Goal: Task Accomplishment & Management: Use online tool/utility

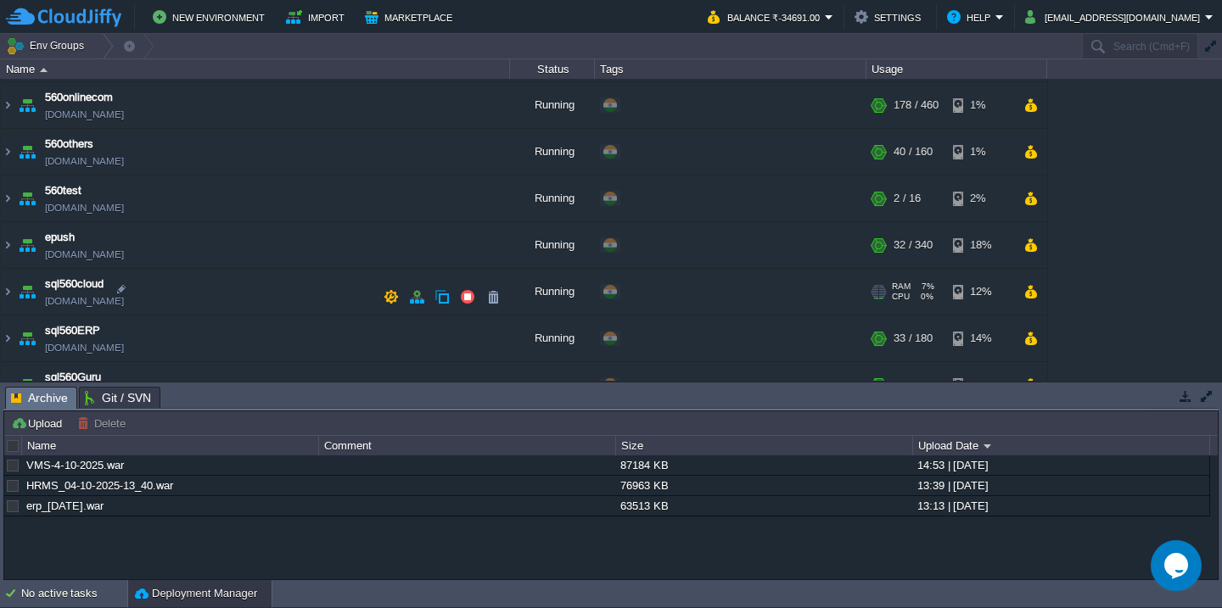
scroll to position [296, 0]
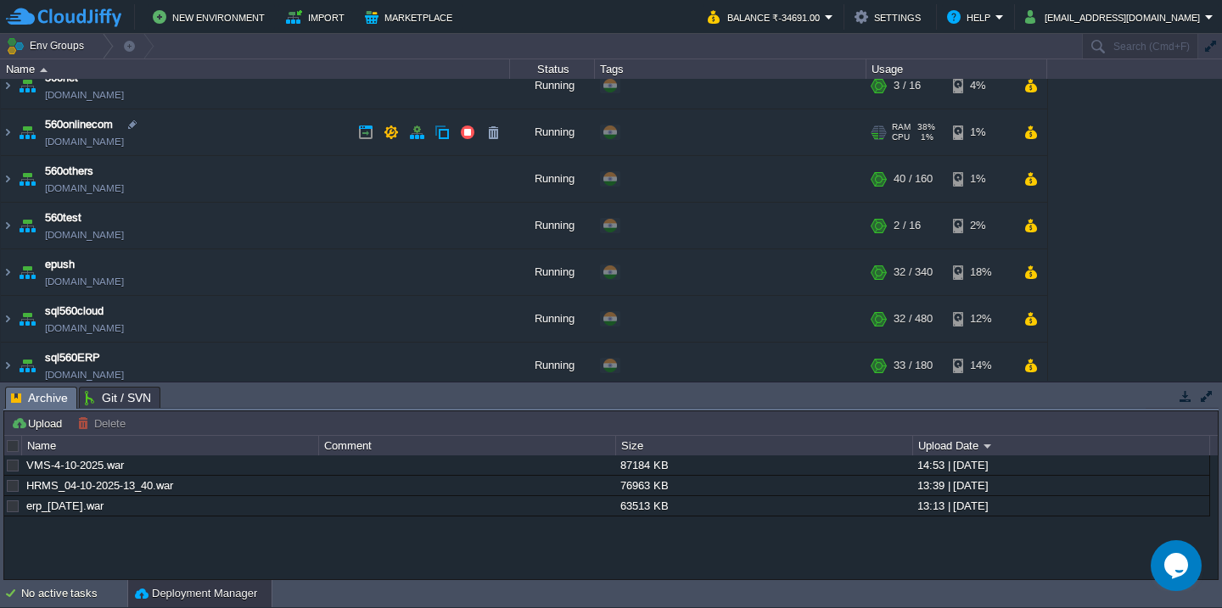
click at [272, 137] on td "560onlinecom [DOMAIN_NAME]" at bounding box center [255, 132] width 509 height 47
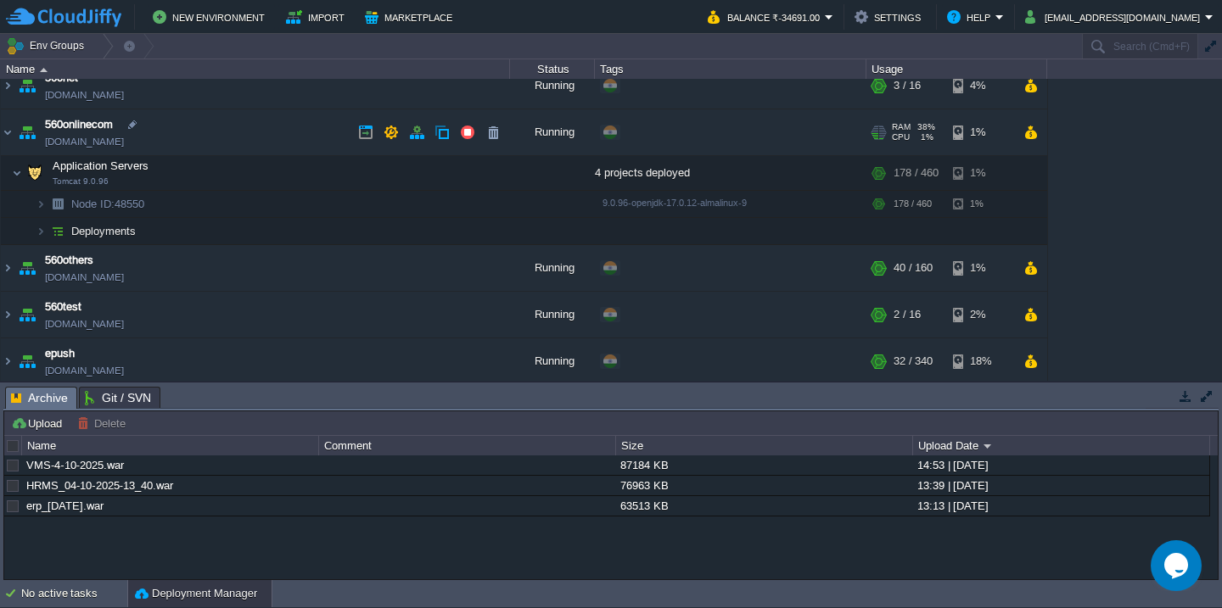
click at [255, 139] on td "560onlinecom [DOMAIN_NAME]" at bounding box center [255, 132] width 509 height 47
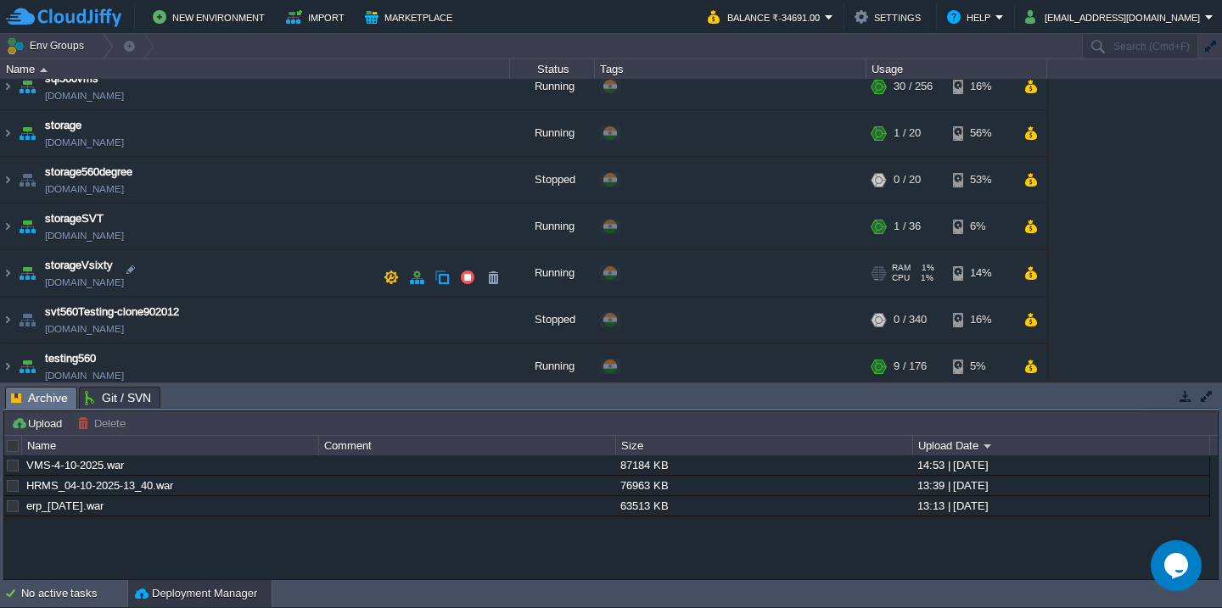
scroll to position [958, 0]
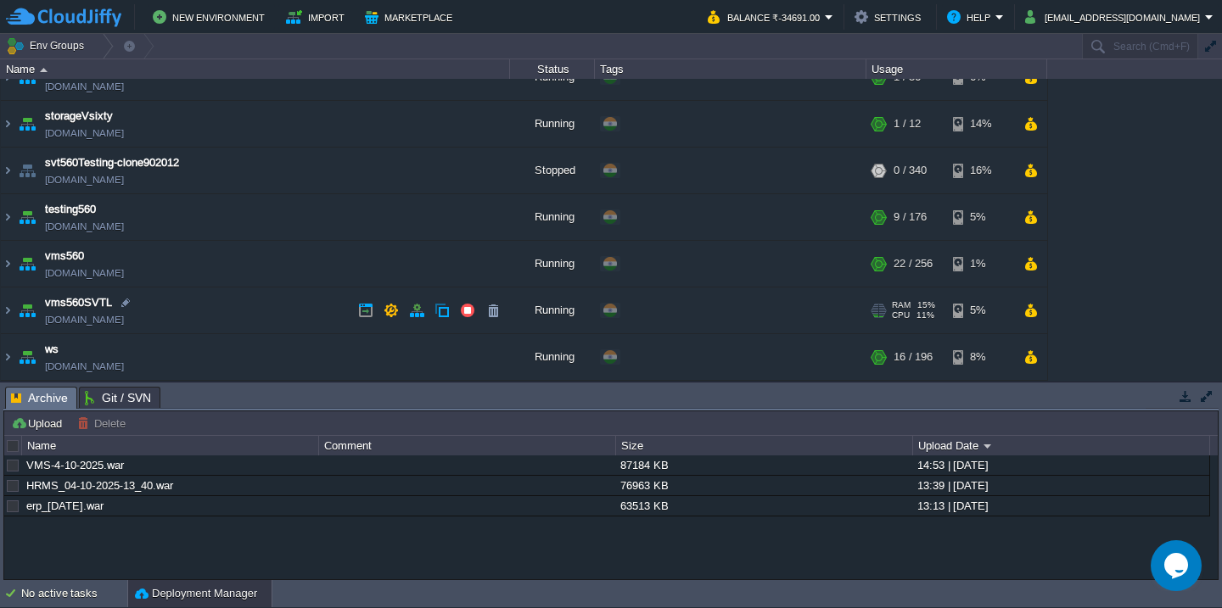
click at [249, 300] on td "vms560SVTL [DOMAIN_NAME]" at bounding box center [255, 311] width 509 height 47
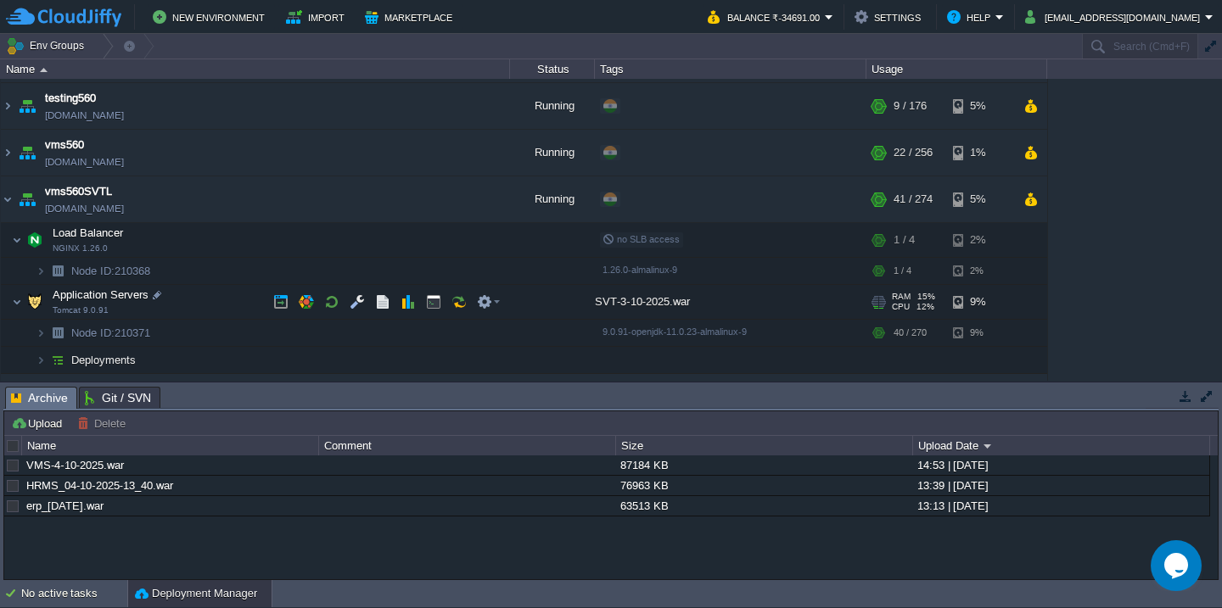
scroll to position [1084, 0]
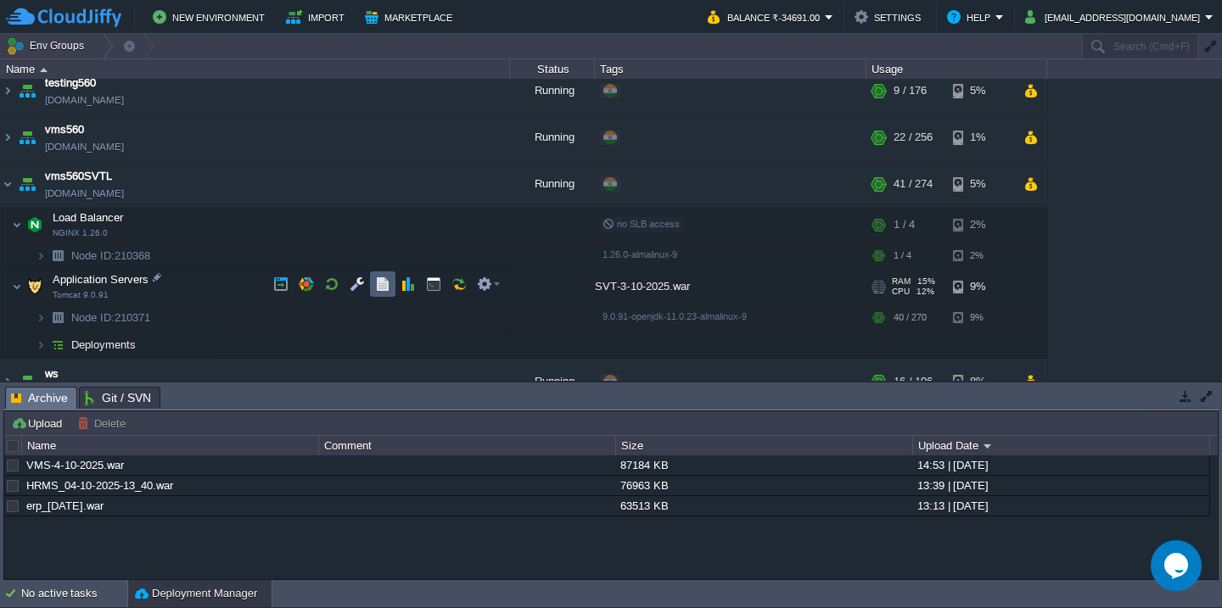
click at [378, 292] on button "button" at bounding box center [382, 284] width 15 height 15
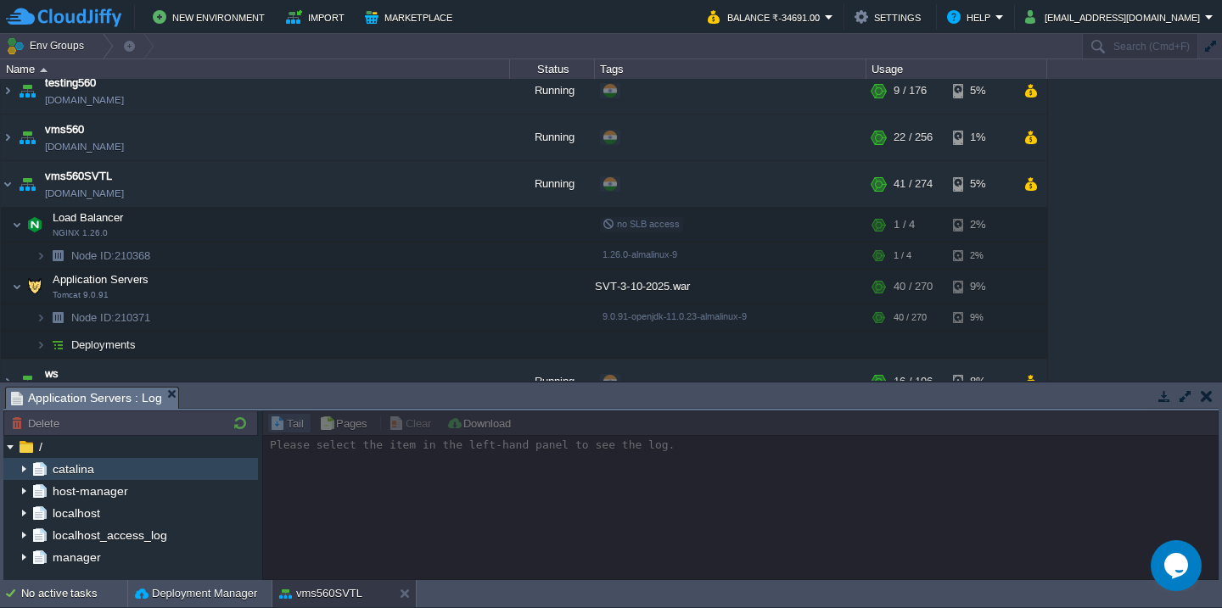
click at [25, 473] on img at bounding box center [24, 469] width 14 height 22
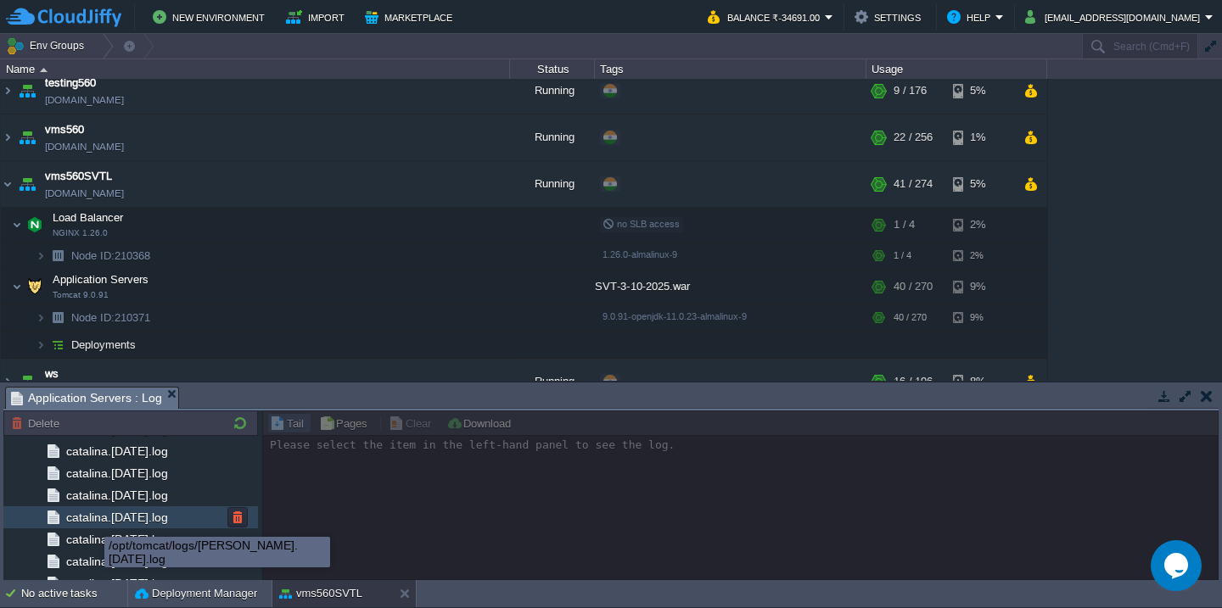
scroll to position [2018, 0]
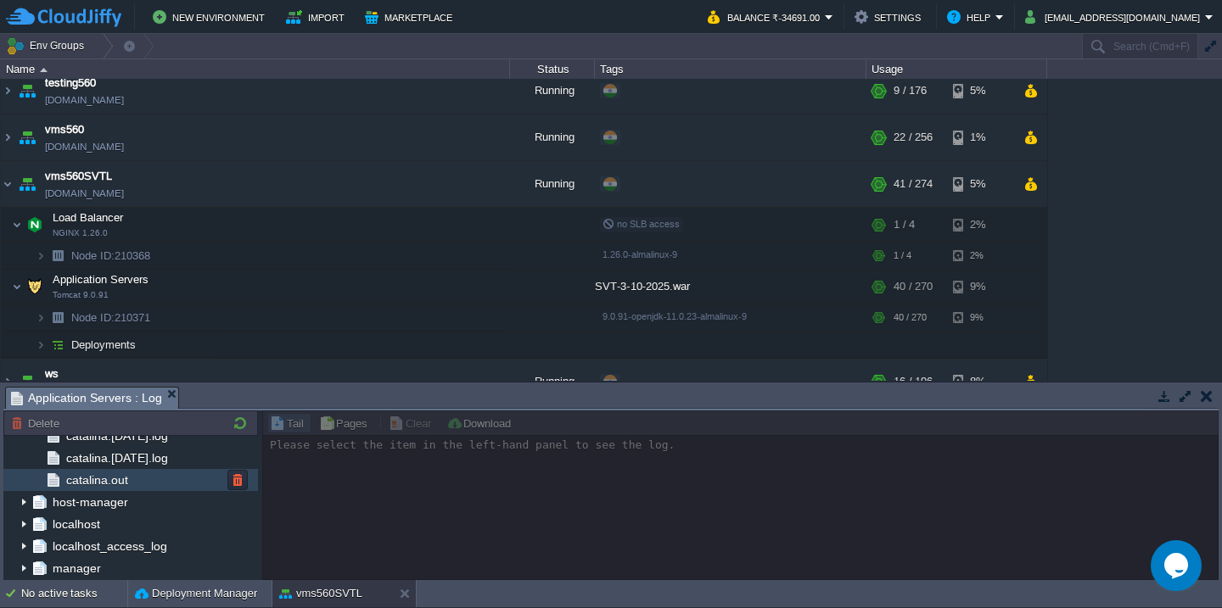
click at [148, 486] on div "catalina.out" at bounding box center [130, 480] width 255 height 22
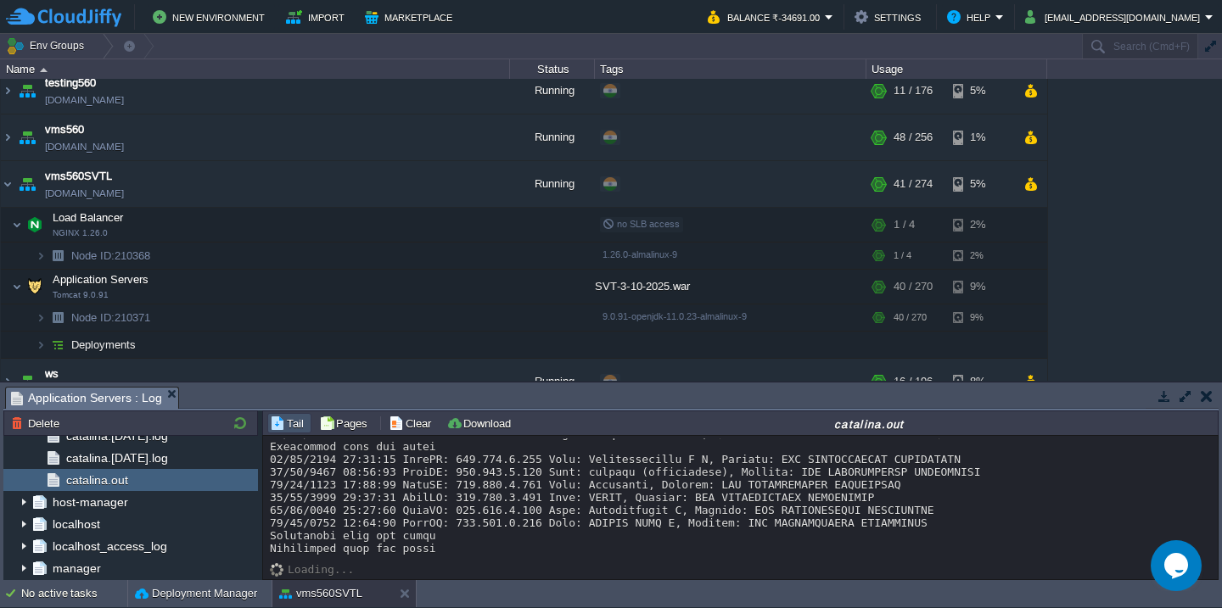
scroll to position [13971, 0]
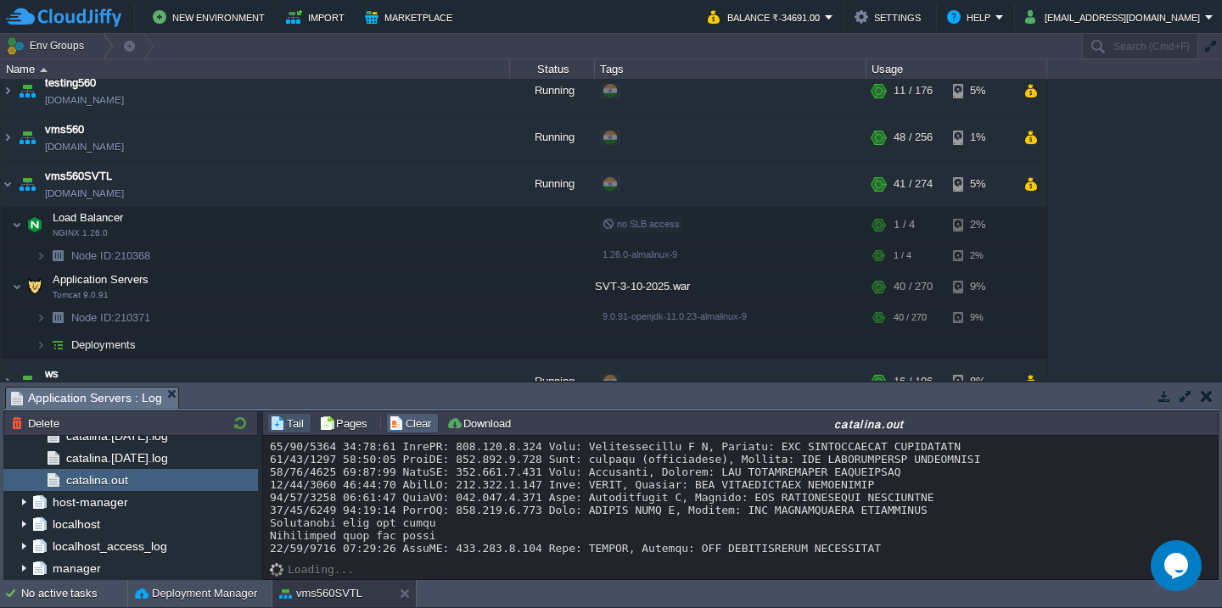
click at [413, 427] on button "Clear" at bounding box center [413, 423] width 48 height 15
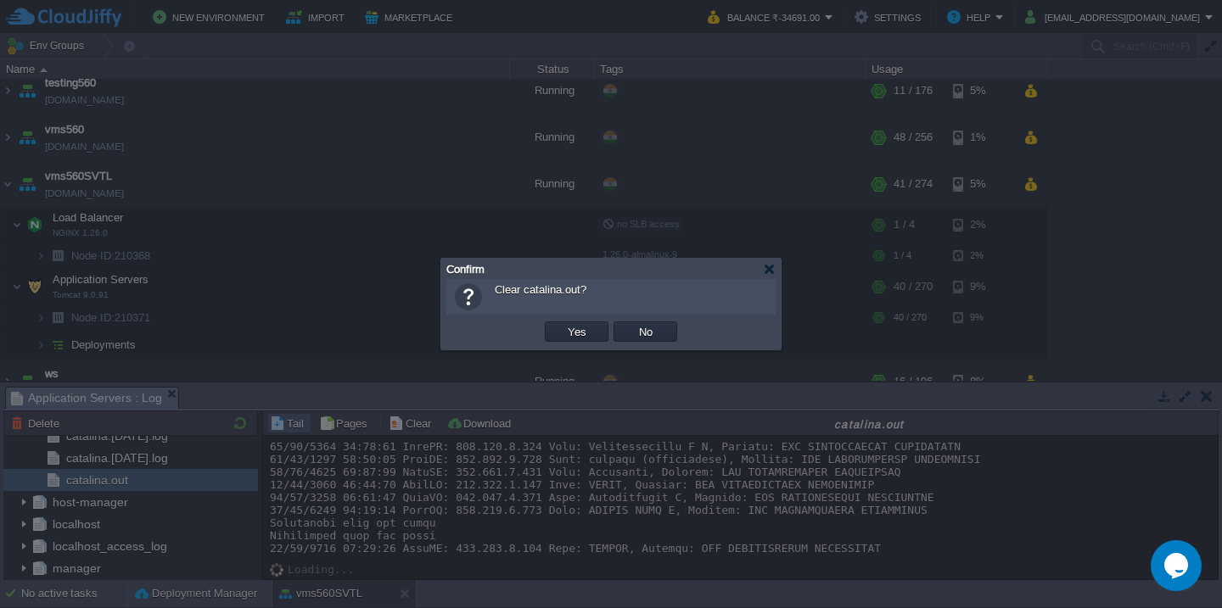
click at [562, 324] on button "Yes" at bounding box center [576, 331] width 29 height 15
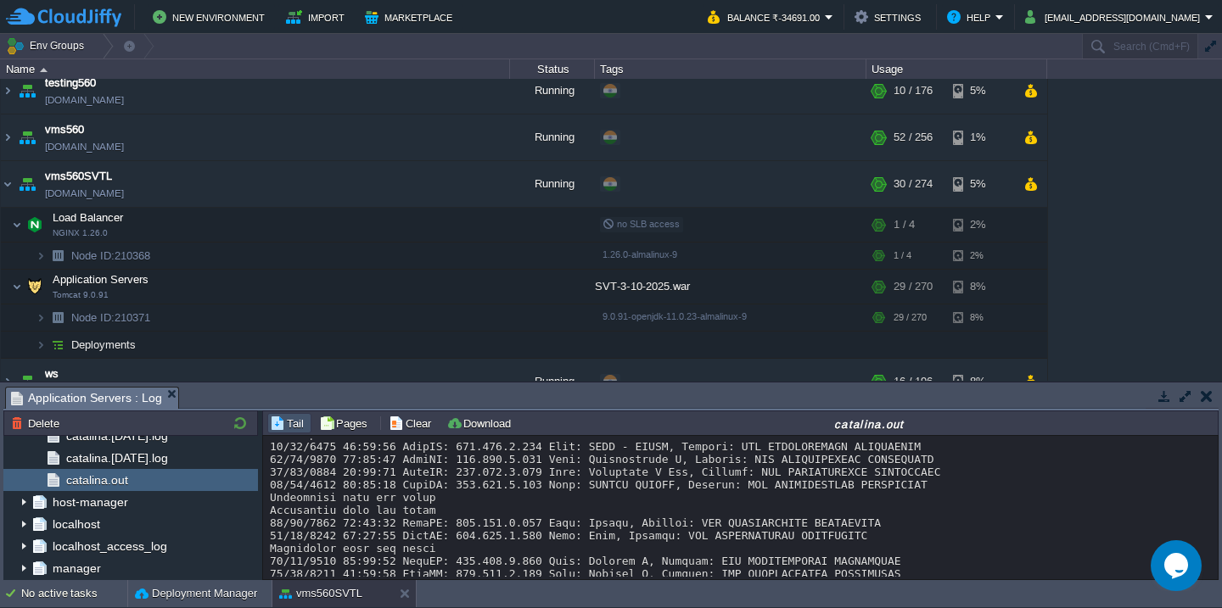
scroll to position [291, 0]
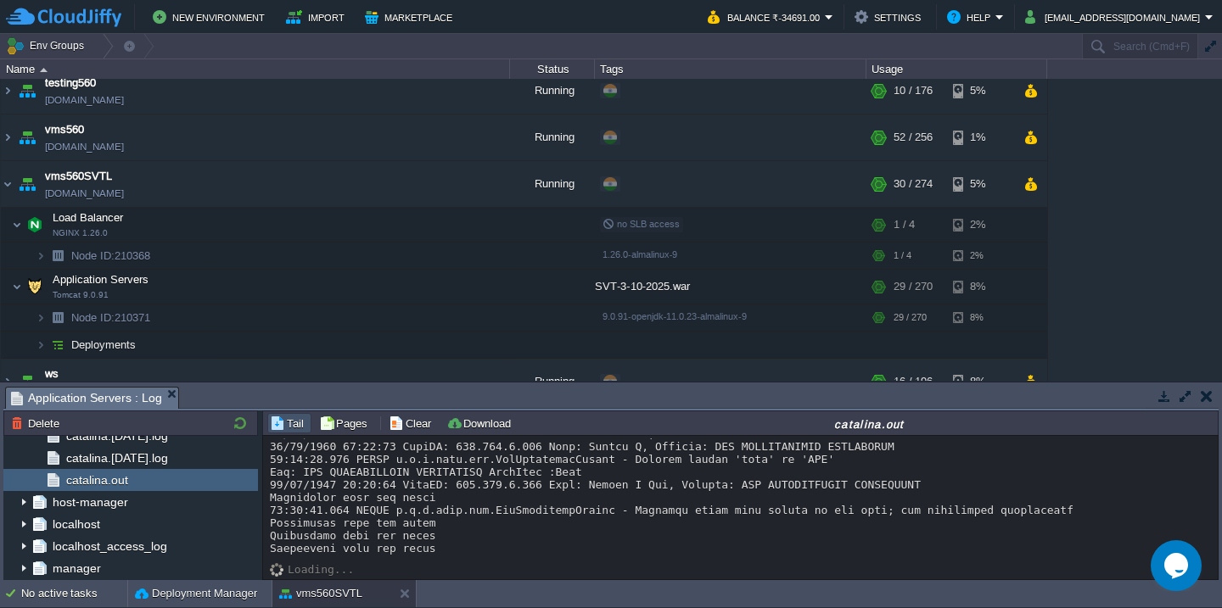
click at [680, 460] on div at bounding box center [740, 357] width 941 height 394
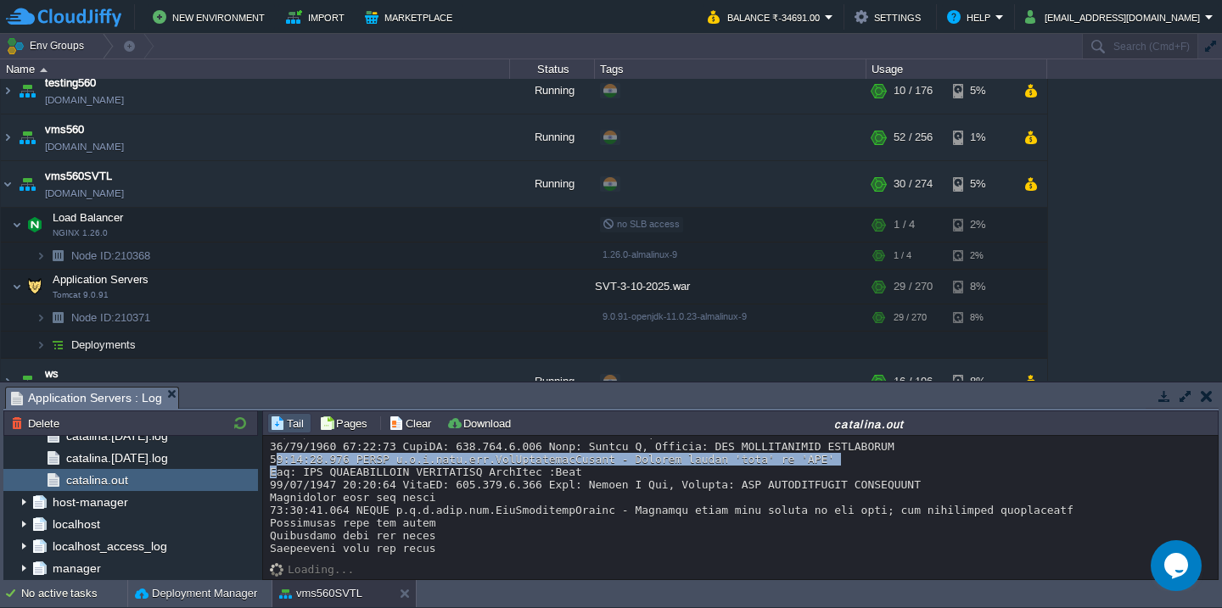
scroll to position [277, 0]
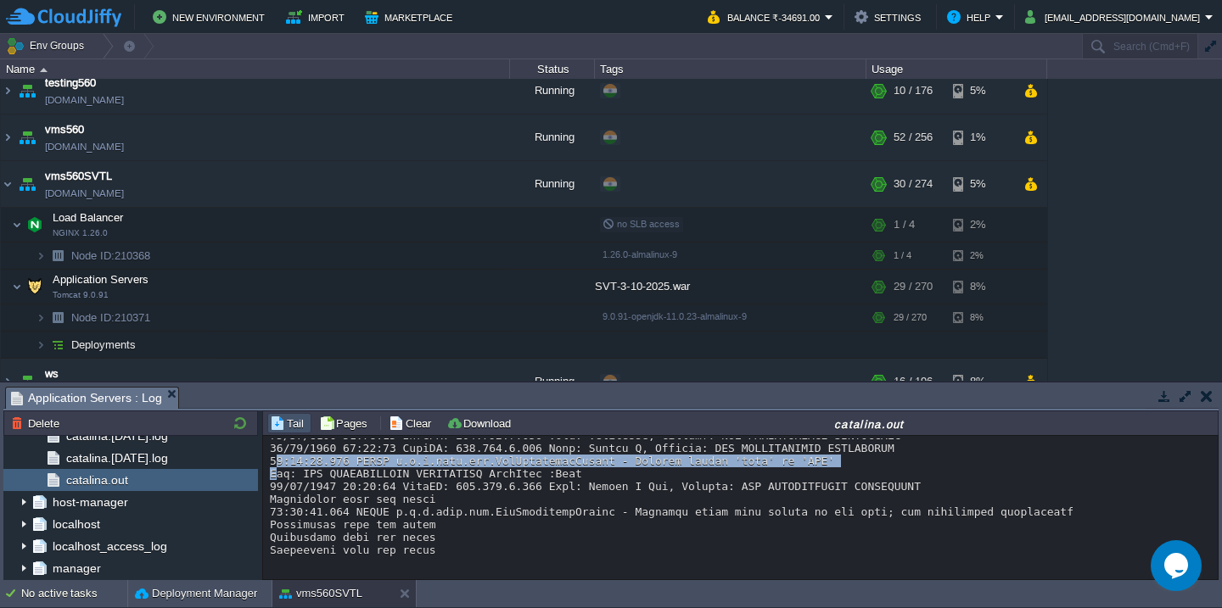
copy div "16:20:45.446 ERROR o.h.e.jdbc.spi.SqlExceptionHelper - Unknown column 'test' in…"
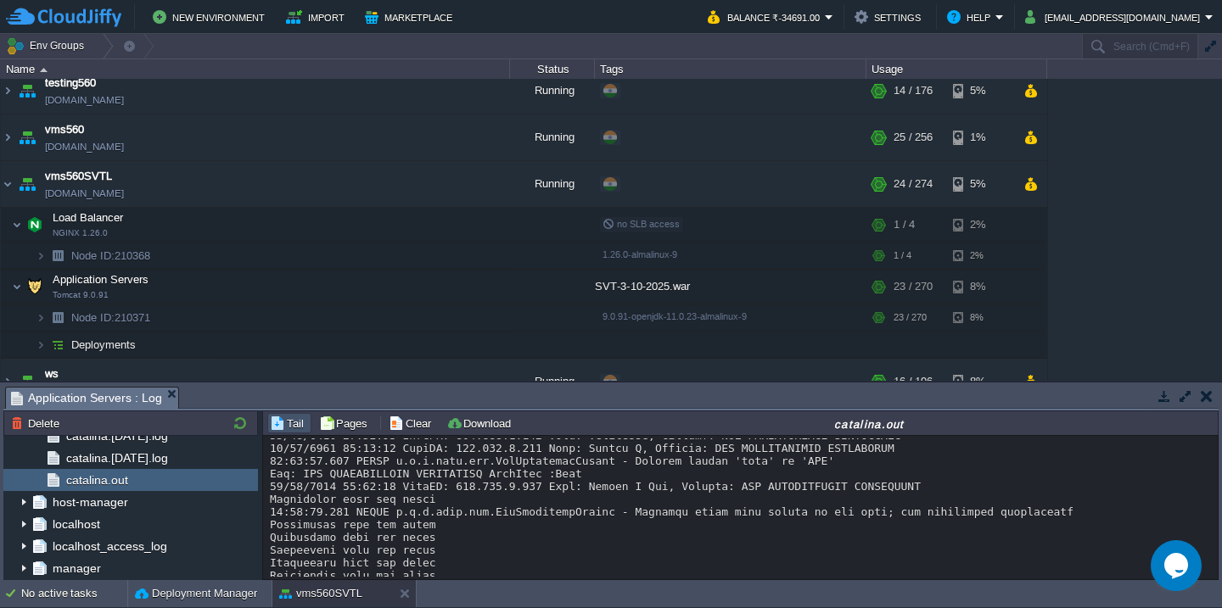
click at [662, 472] on div at bounding box center [740, 410] width 941 height 496
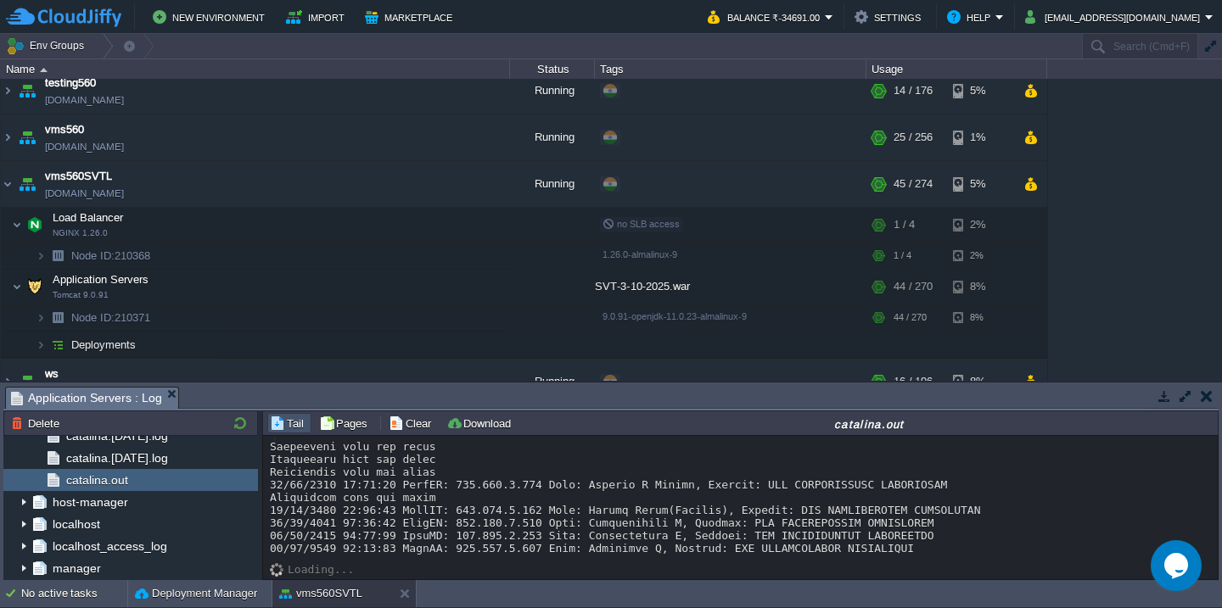
scroll to position [406, 0]
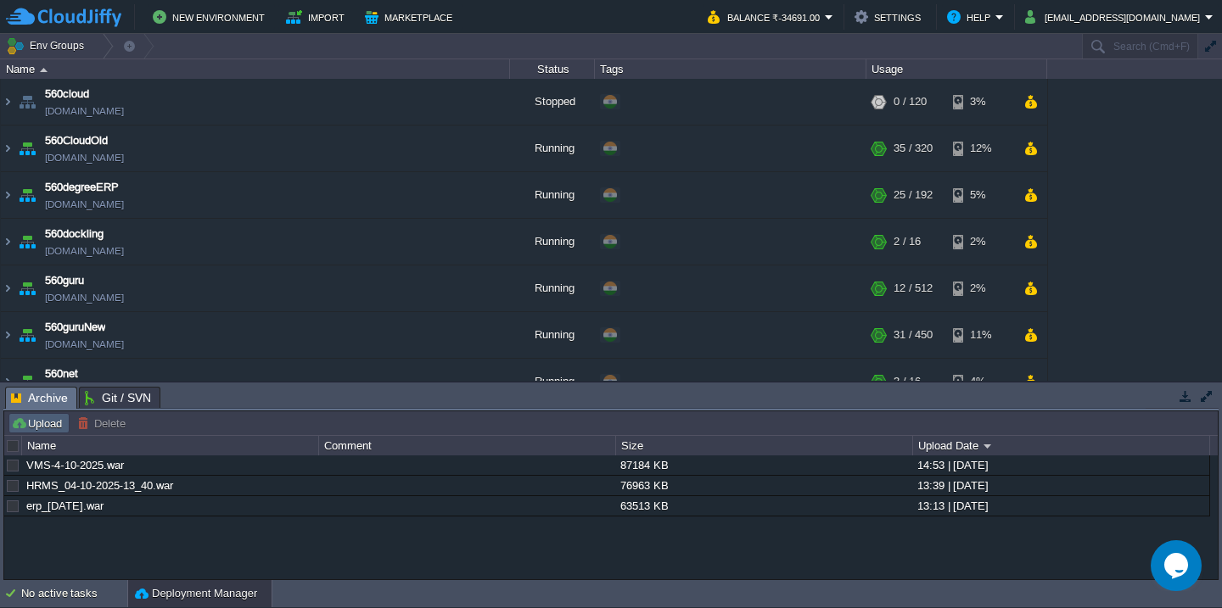
click at [28, 418] on button "Upload" at bounding box center [39, 423] width 56 height 15
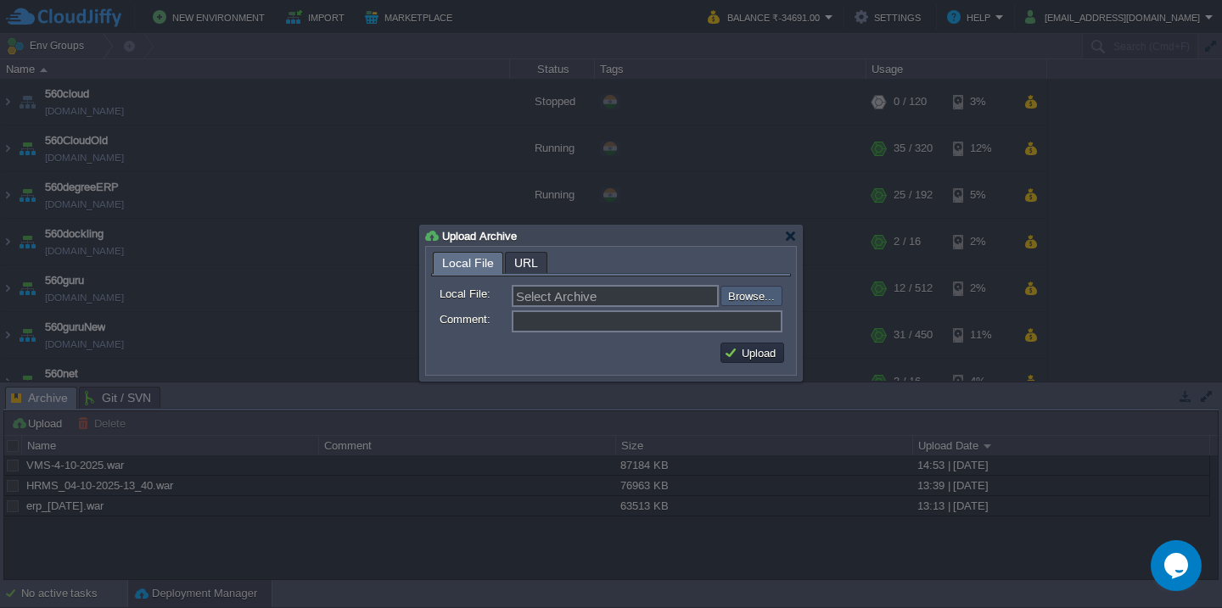
click at [754, 301] on input "file" at bounding box center [675, 296] width 215 height 20
type input "C:\fakepath\HRMS_04-10-2025-17_15.war"
type input "HRMS_04-10-2025-17_15.war"
click at [749, 355] on button "Upload" at bounding box center [752, 352] width 57 height 15
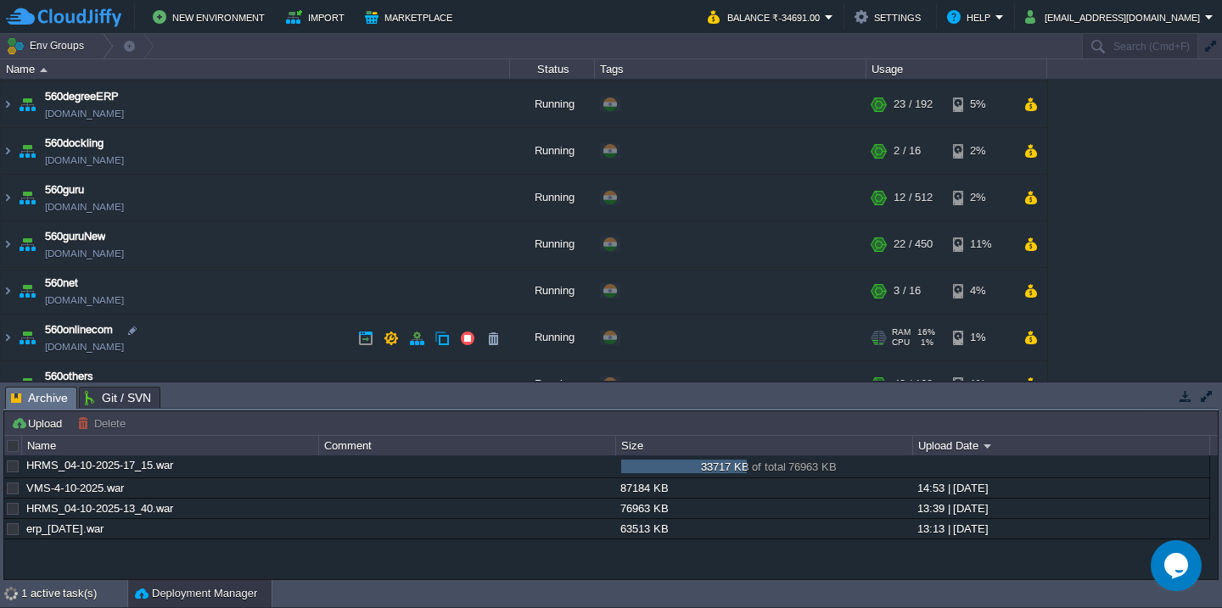
scroll to position [182, 0]
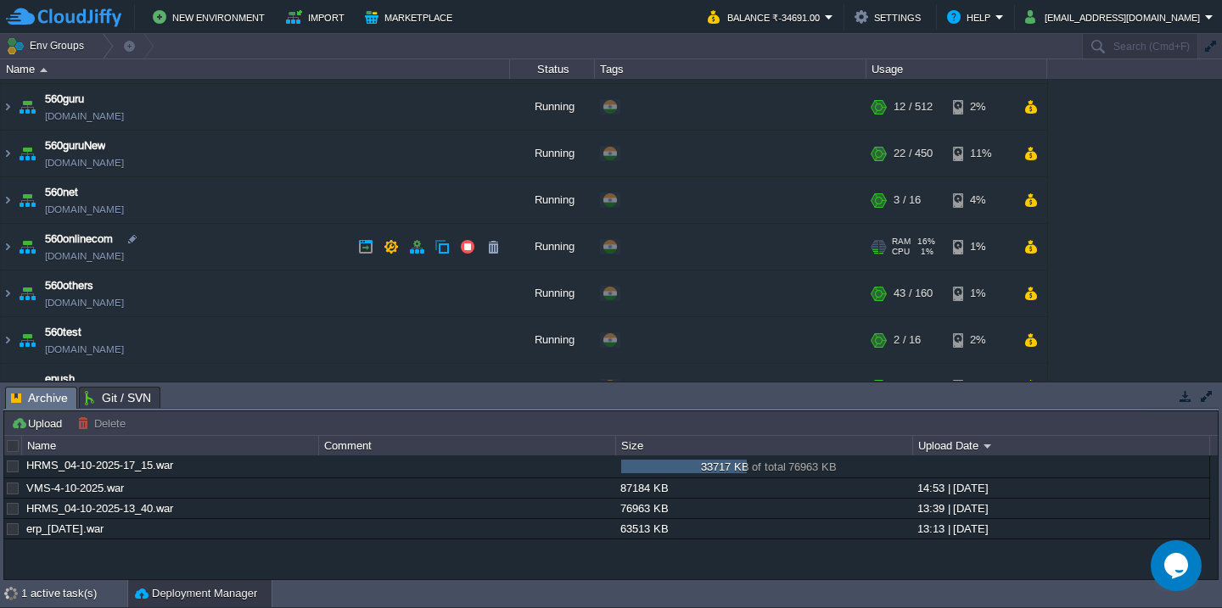
click at [252, 249] on td "560onlinecom [DOMAIN_NAME]" at bounding box center [255, 247] width 509 height 47
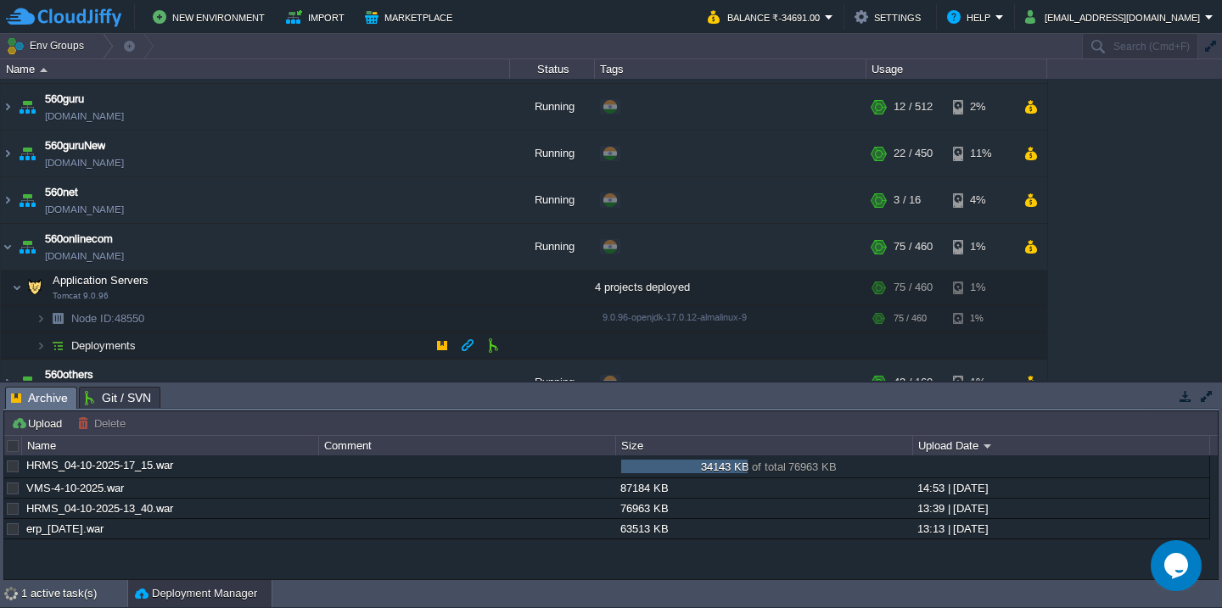
click at [224, 345] on td "Deployments" at bounding box center [255, 346] width 509 height 27
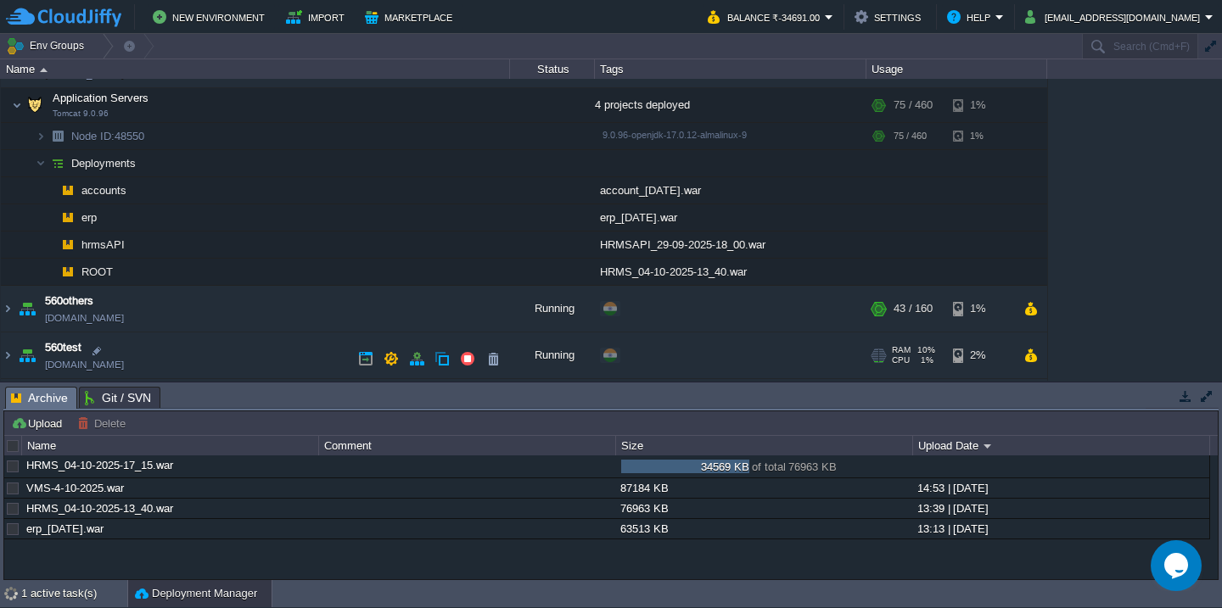
scroll to position [393, 0]
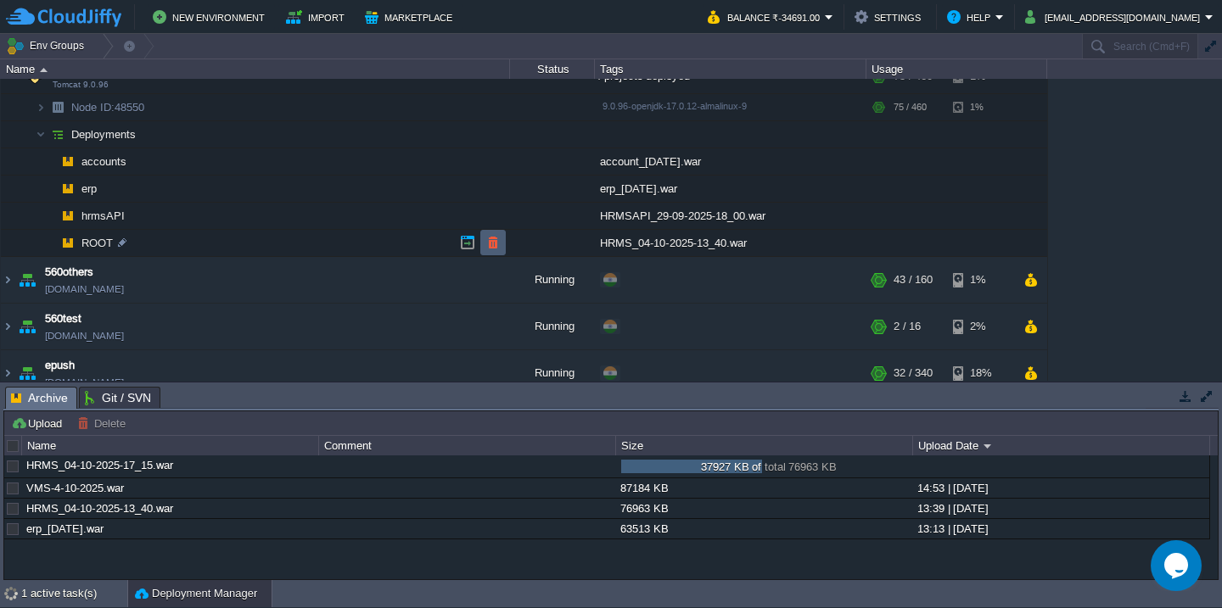
click at [488, 245] on button "button" at bounding box center [492, 242] width 15 height 15
click at [33, 594] on div "1 active task(s)" at bounding box center [74, 593] width 106 height 27
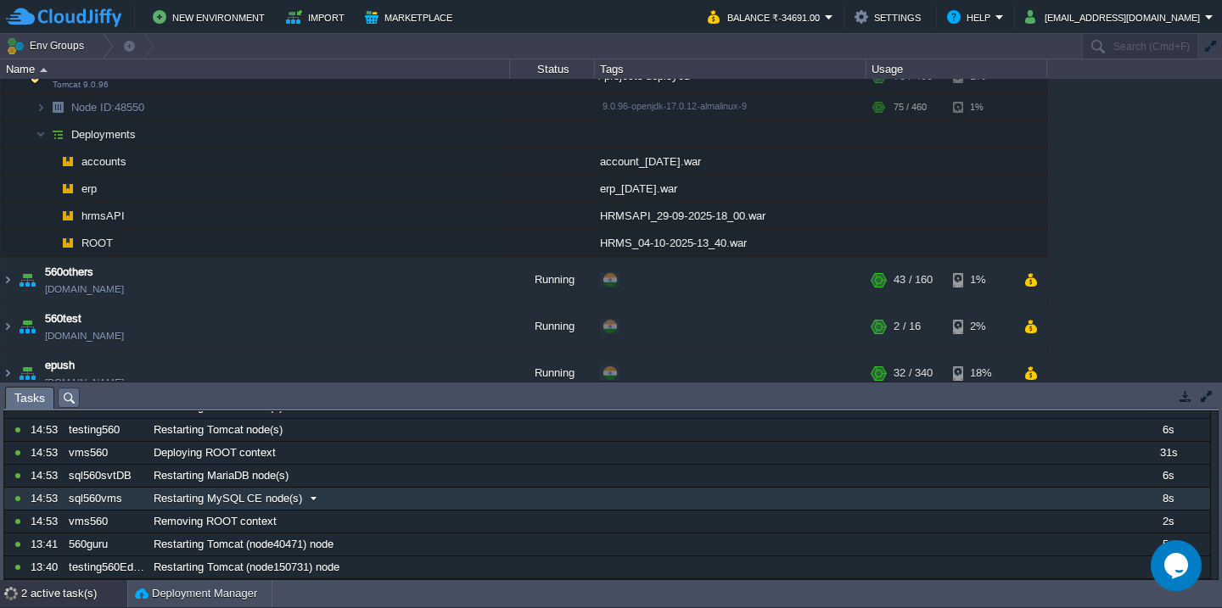
scroll to position [0, 0]
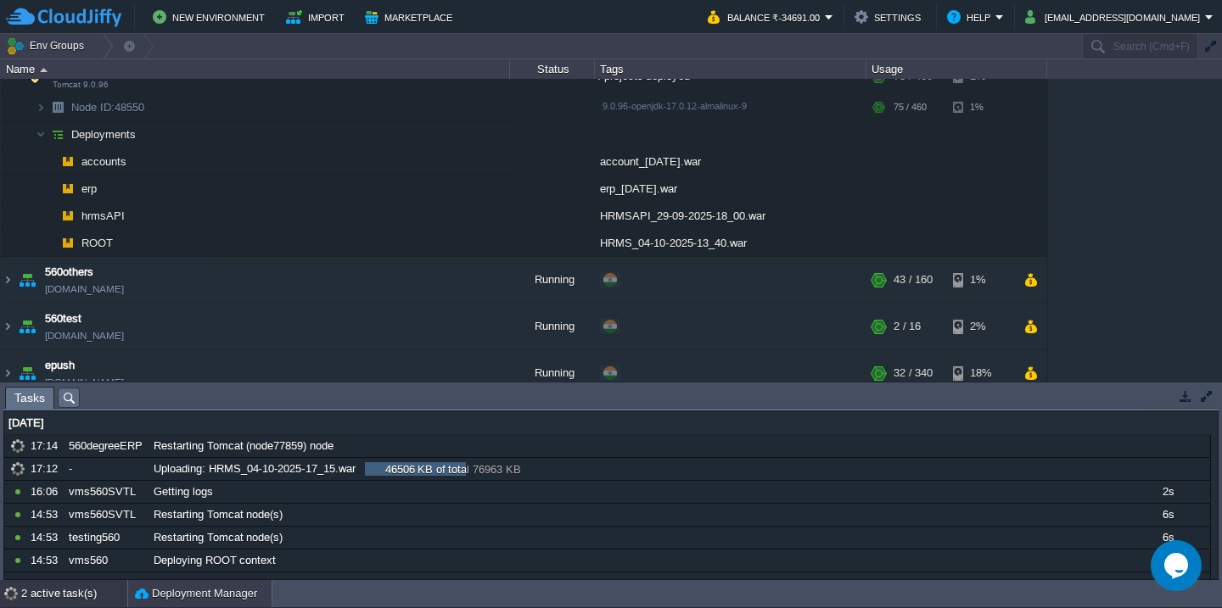
click at [179, 598] on button "Deployment Manager" at bounding box center [196, 593] width 122 height 17
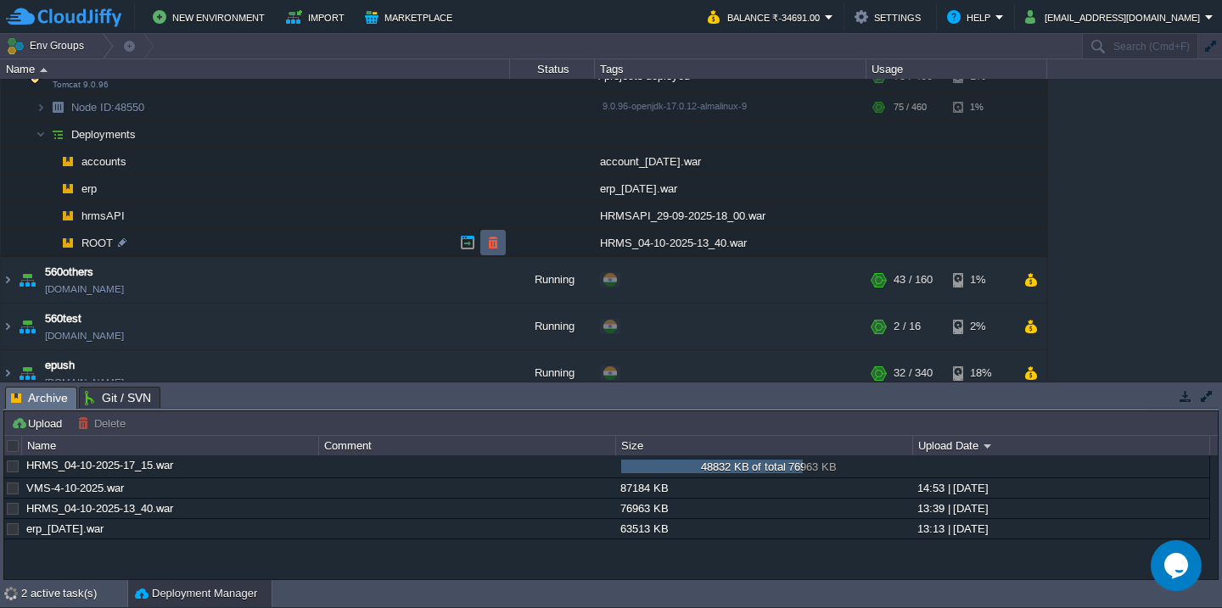
click at [484, 244] on td at bounding box center [492, 242] width 25 height 25
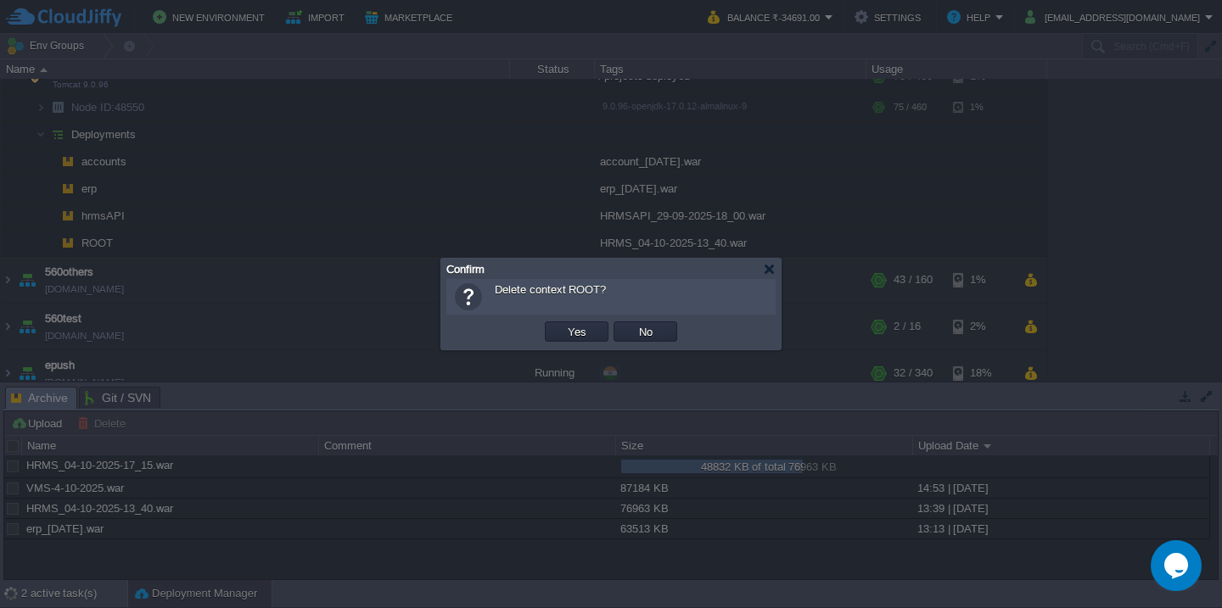
click at [562, 324] on button "Yes" at bounding box center [576, 331] width 29 height 15
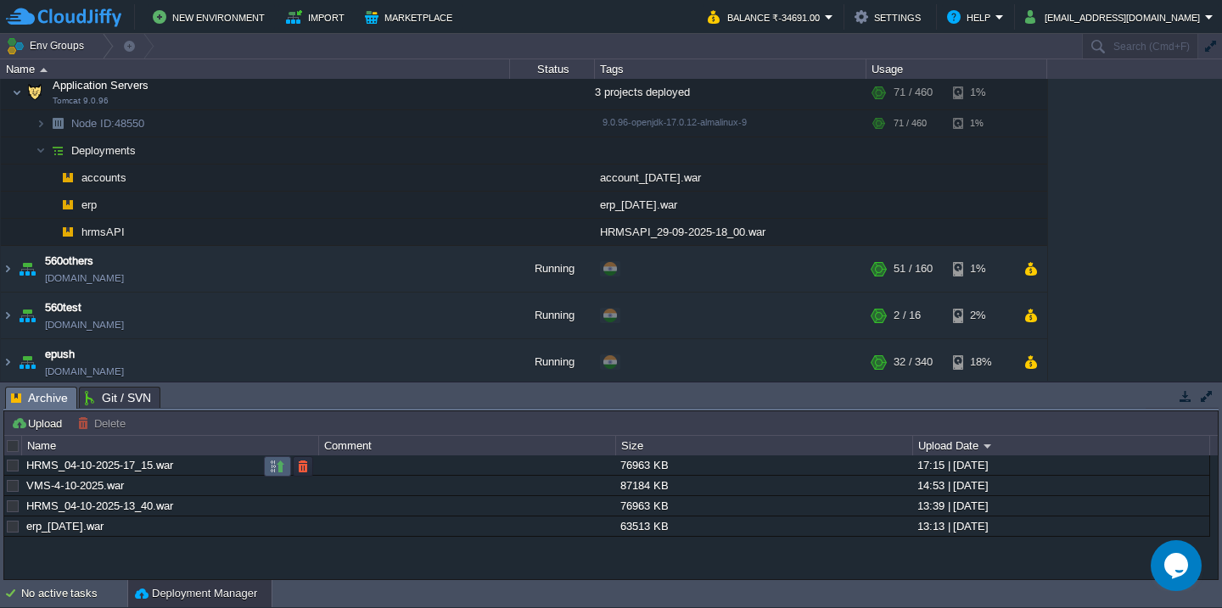
click at [274, 467] on button "button" at bounding box center [277, 466] width 15 height 15
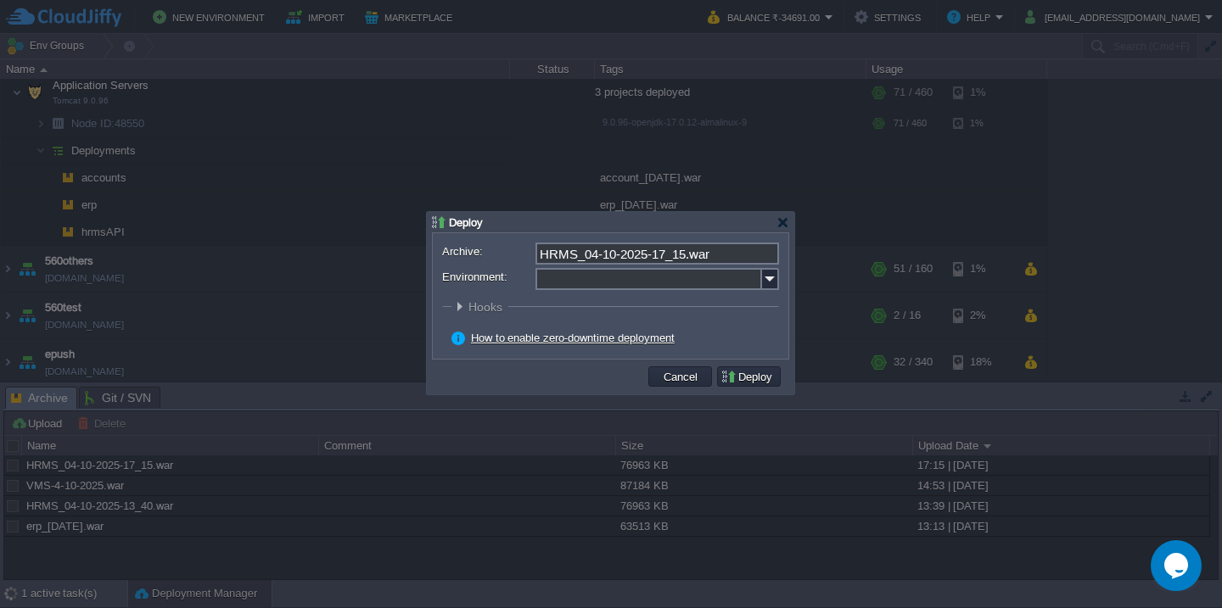
click at [575, 278] on input "Environment:" at bounding box center [648, 279] width 227 height 22
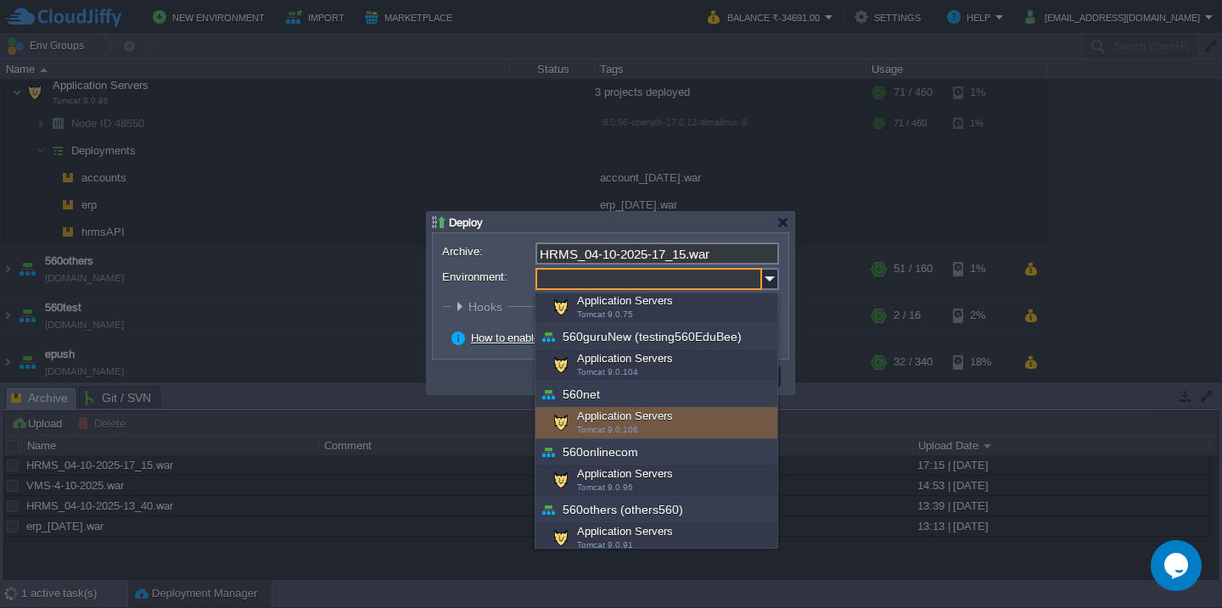
scroll to position [211, 0]
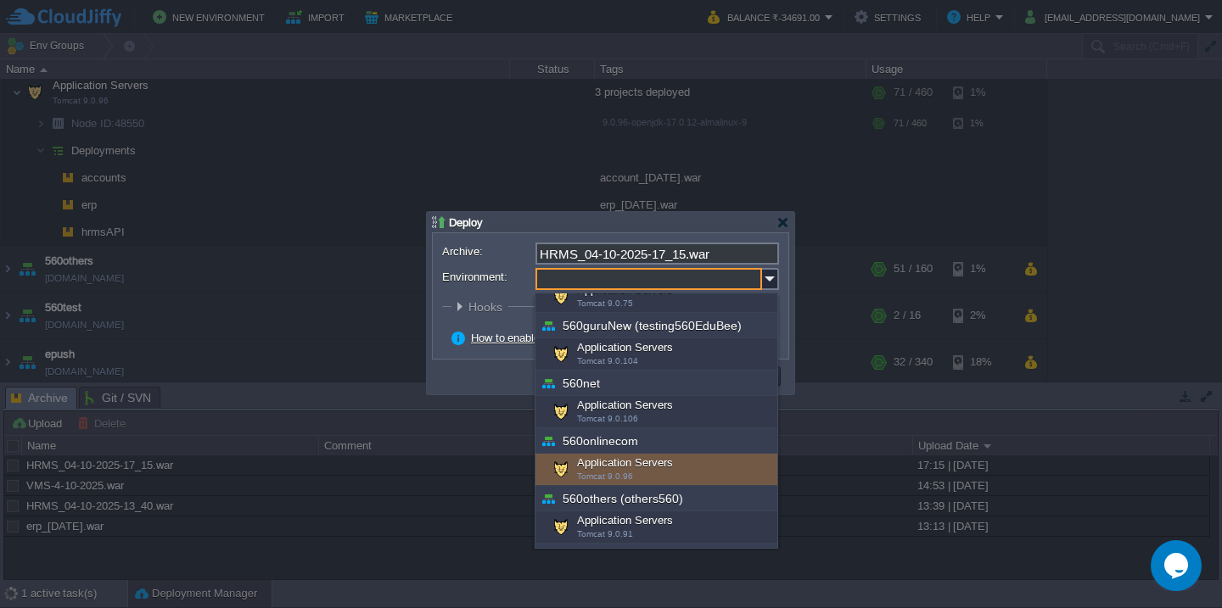
click at [629, 475] on span "Tomcat 9.0.96" at bounding box center [605, 476] width 56 height 9
type input "Application Servers (560onlinecom)"
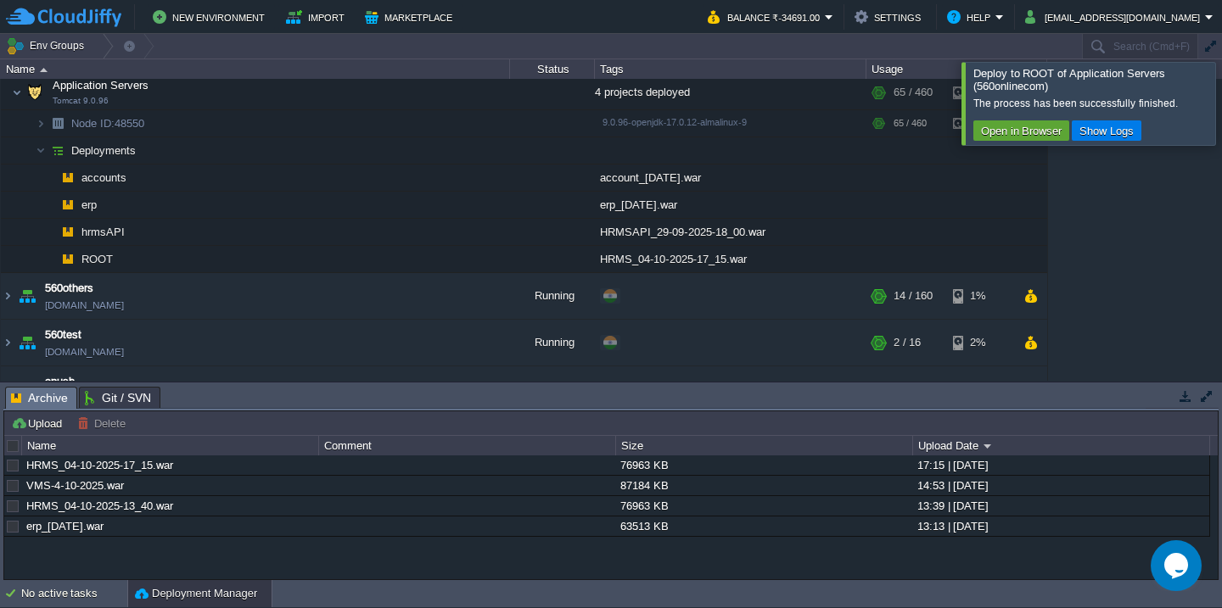
click at [1221, 77] on div at bounding box center [1242, 103] width 0 height 82
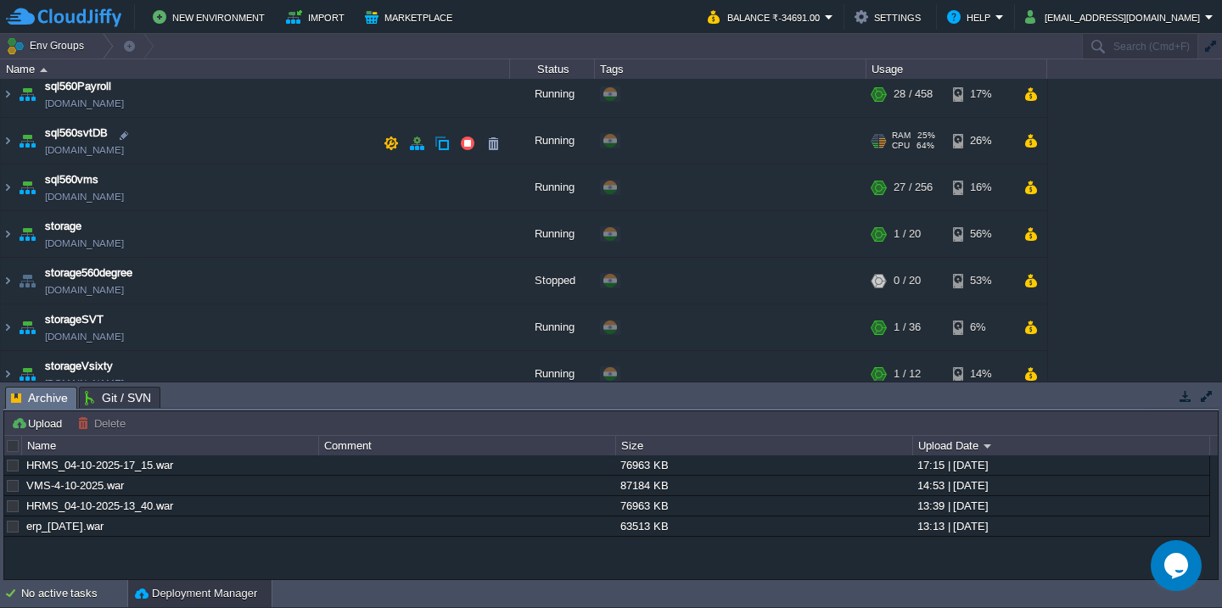
scroll to position [902, 0]
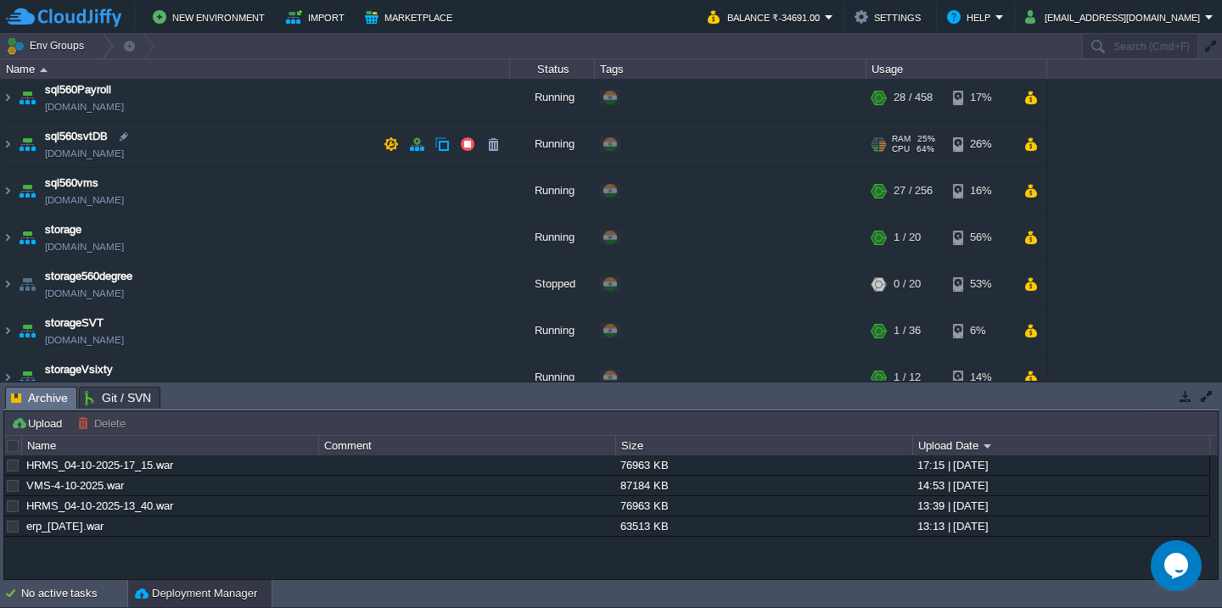
click at [269, 157] on td "sql560svtDB [DOMAIN_NAME]" at bounding box center [255, 144] width 509 height 47
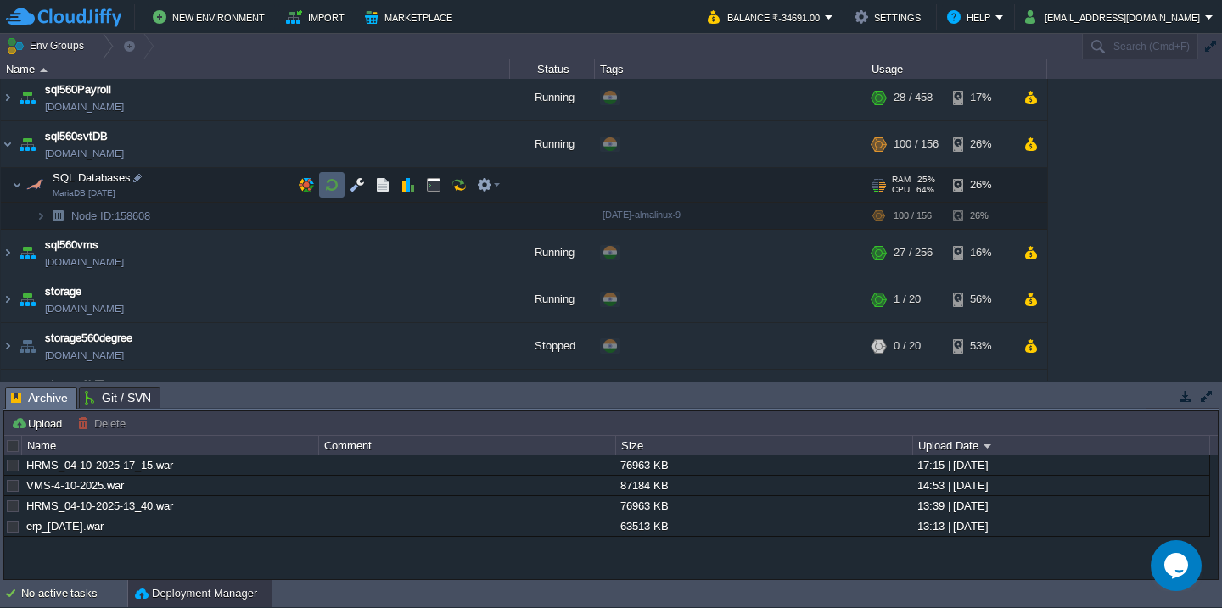
click at [341, 187] on td at bounding box center [331, 184] width 25 height 25
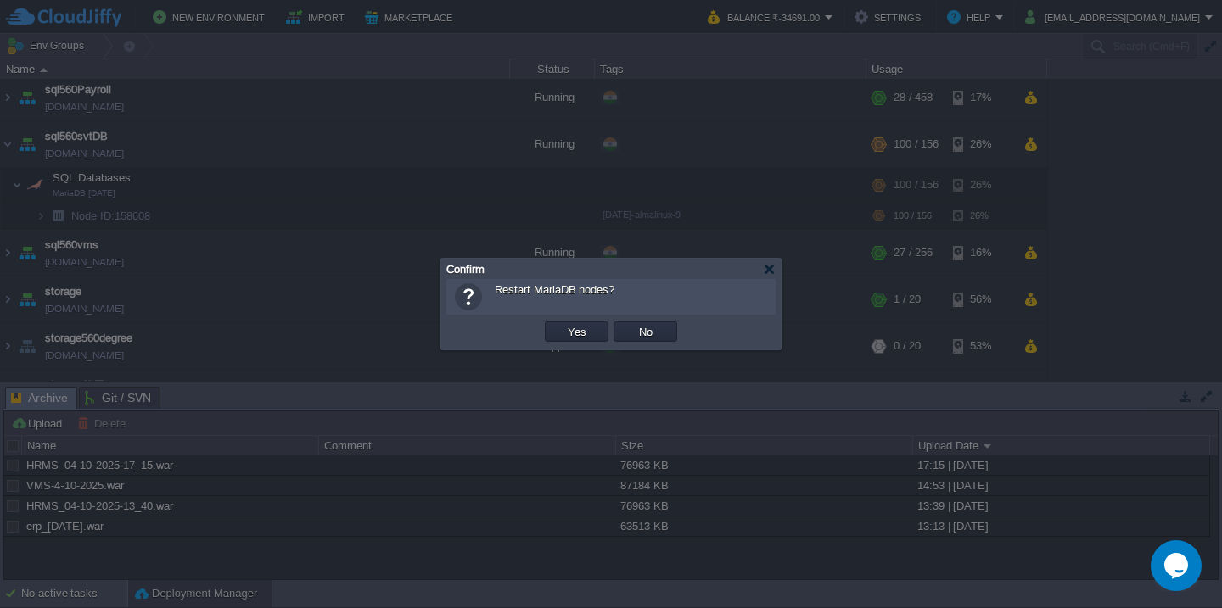
click at [562, 324] on button "Yes" at bounding box center [576, 331] width 29 height 15
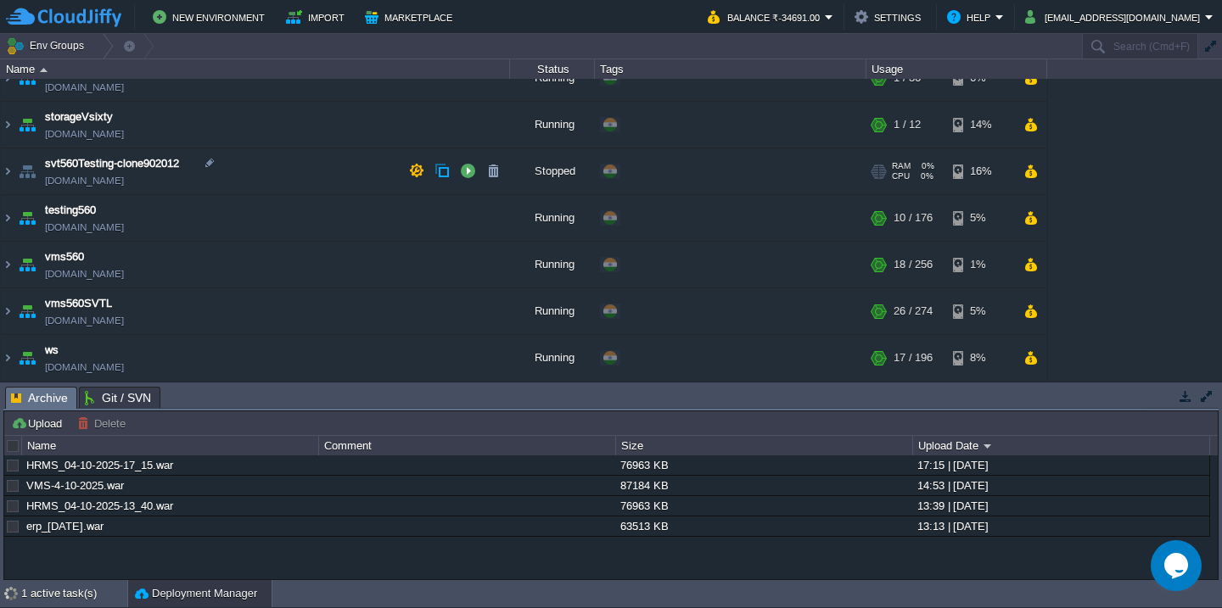
scroll to position [1212, 0]
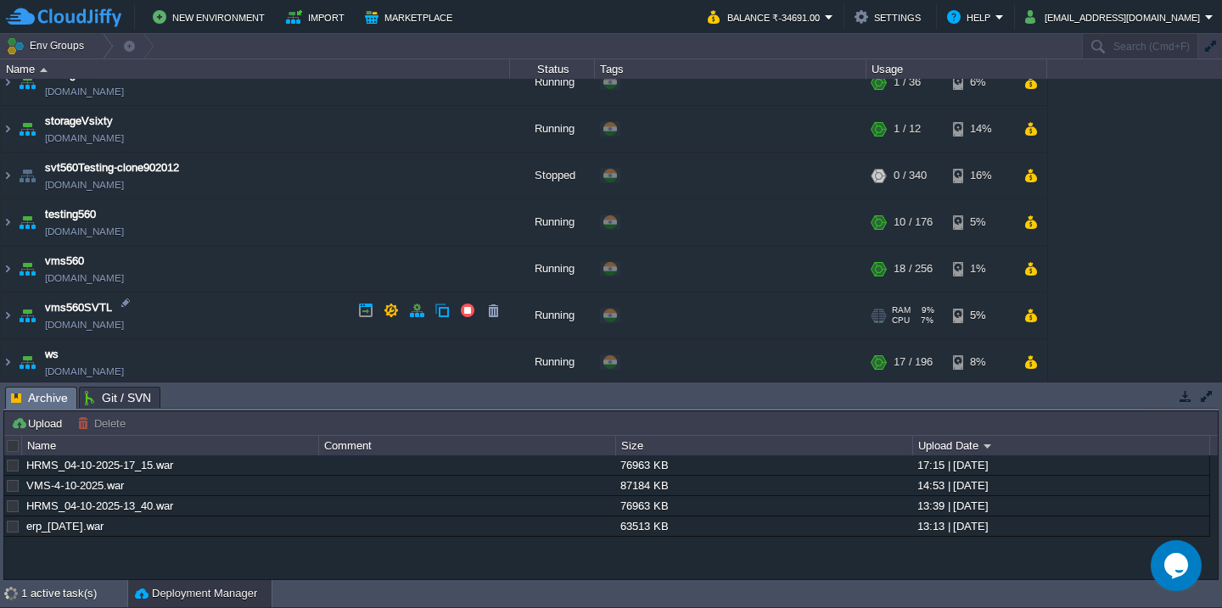
click at [252, 316] on td "vms560SVTL [DOMAIN_NAME]" at bounding box center [255, 316] width 509 height 47
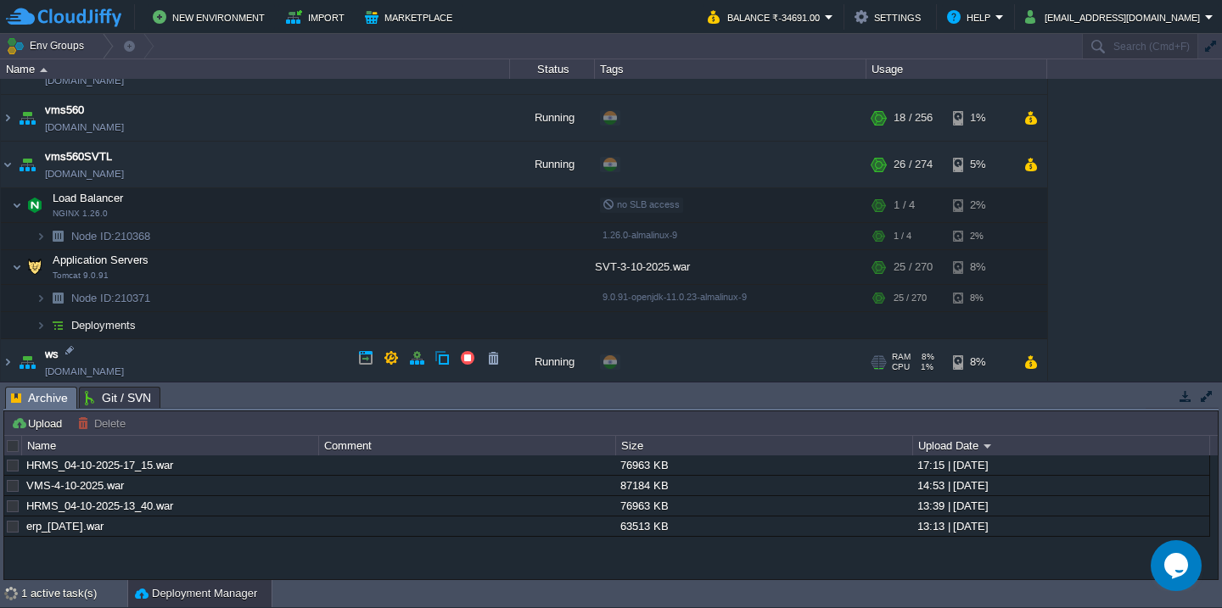
scroll to position [1362, 0]
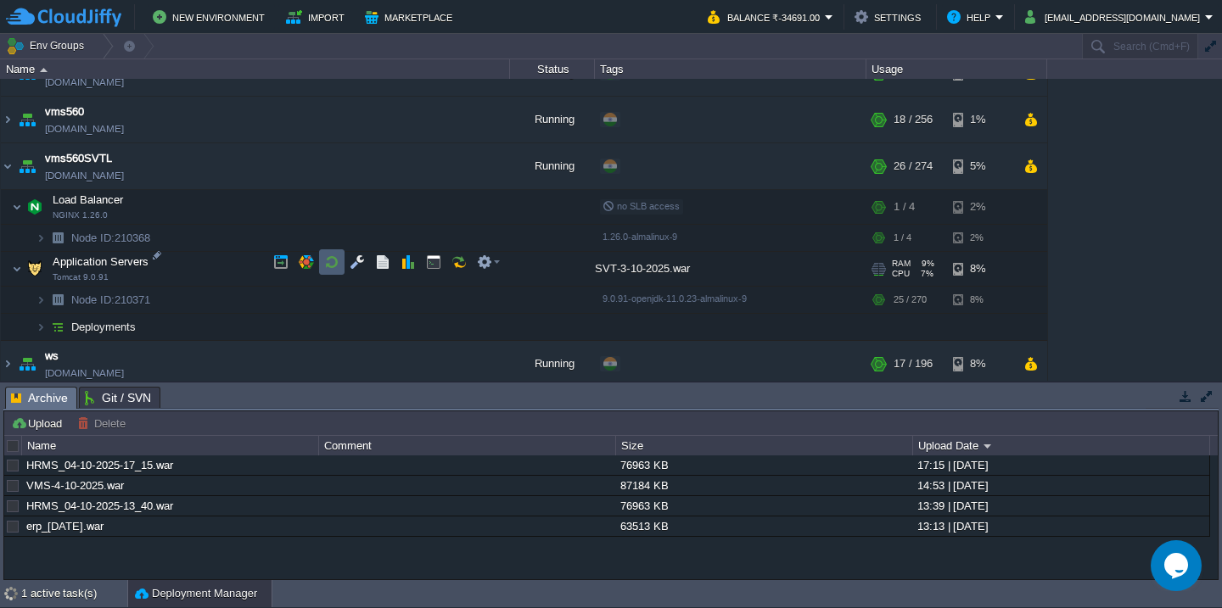
click at [332, 268] on button "button" at bounding box center [331, 262] width 15 height 15
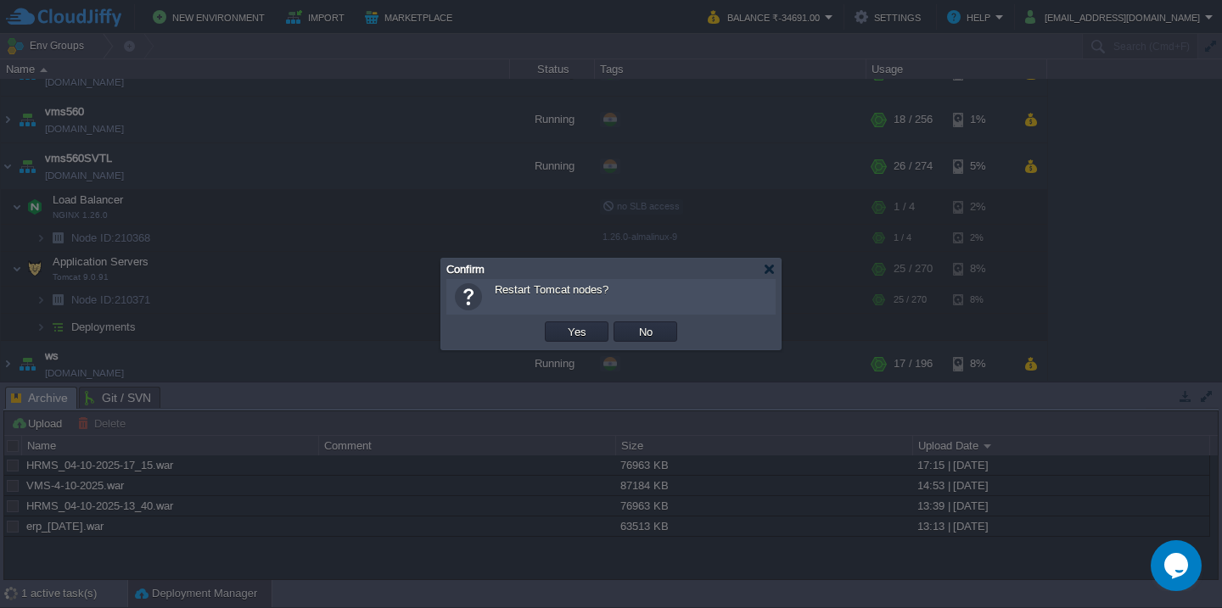
click at [562, 324] on button "Yes" at bounding box center [576, 331] width 29 height 15
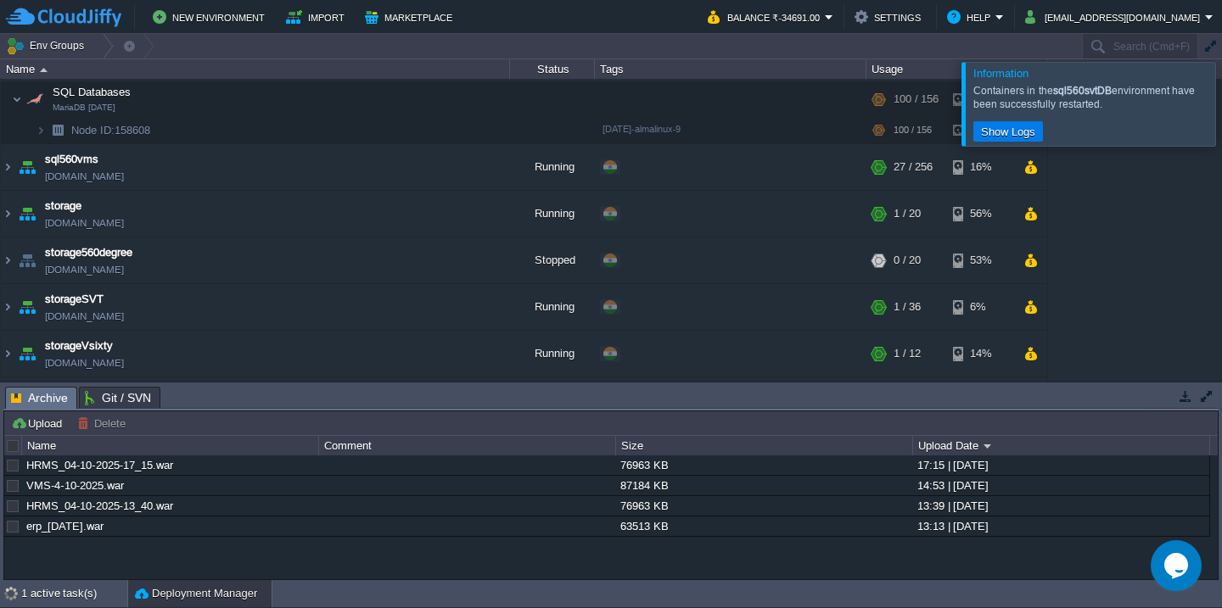
scroll to position [1249, 0]
